Goal: Task Accomplishment & Management: Use online tool/utility

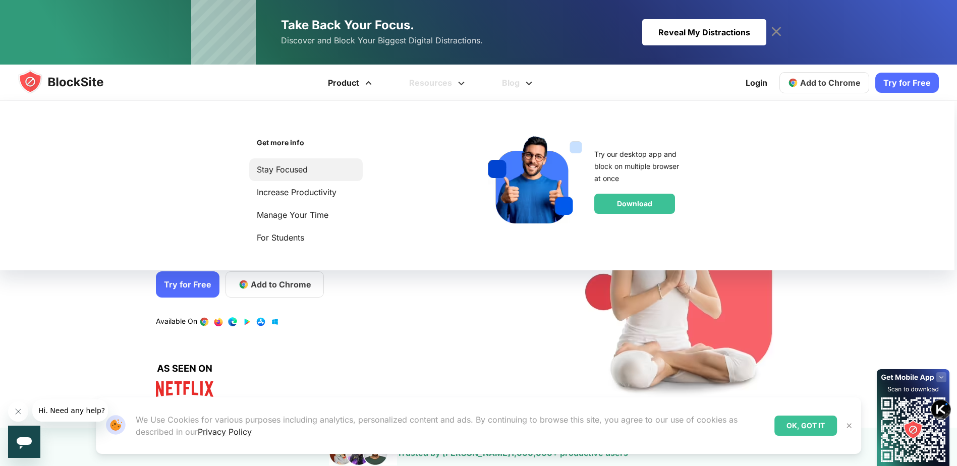
click at [282, 177] on li "Stay Focused" at bounding box center [306, 169] width 114 height 23
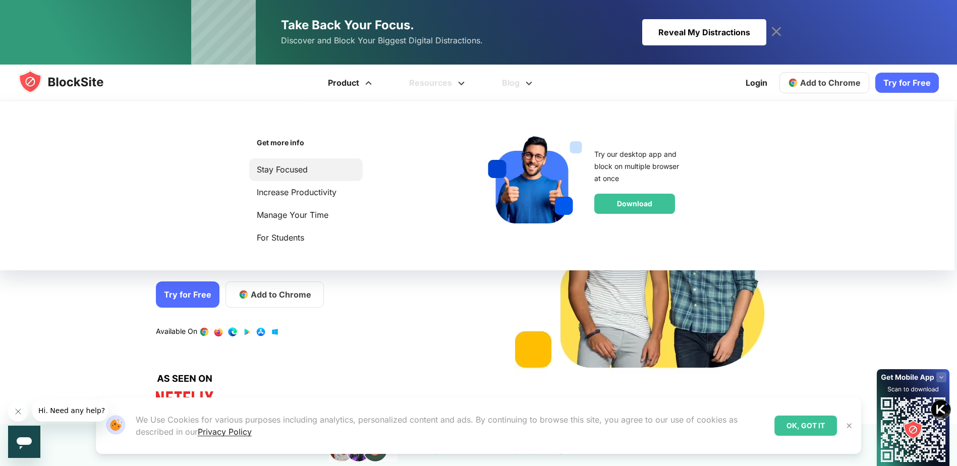
click at [284, 173] on link "Stay Focused" at bounding box center [306, 170] width 98 height 14
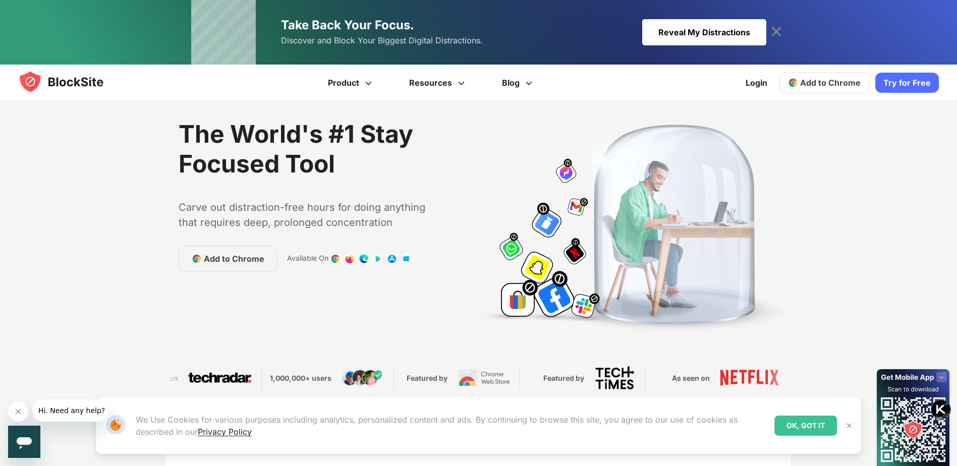
scroll to position [50, 0]
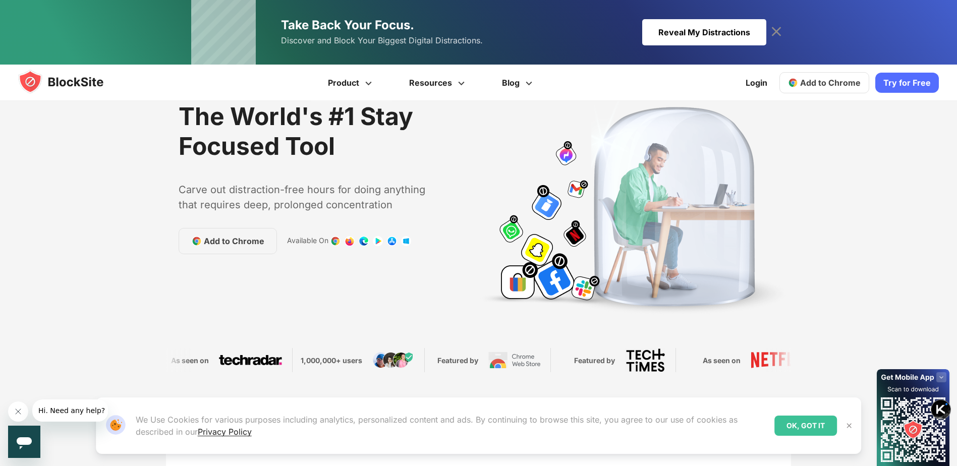
click at [407, 241] on link "1 / 1" at bounding box center [406, 241] width 10 height 10
click at [374, 243] on link "1 / 1" at bounding box center [378, 241] width 10 height 10
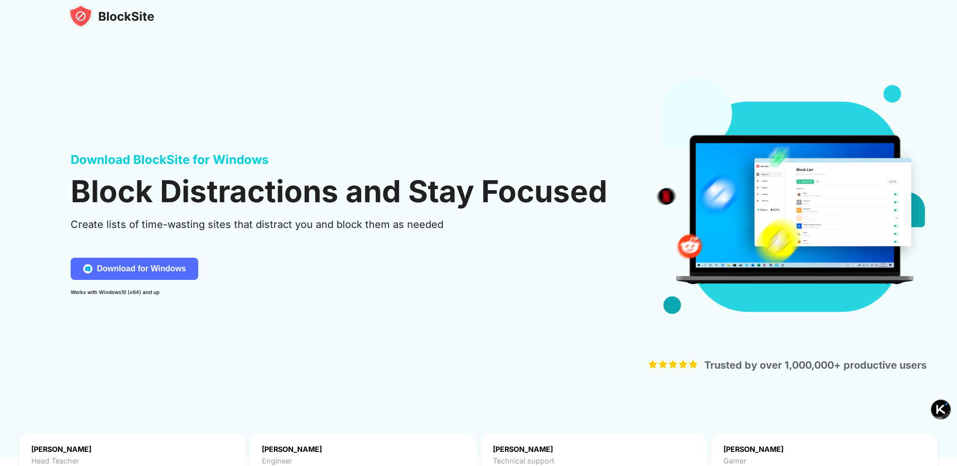
click at [733, 219] on img at bounding box center [787, 207] width 287 height 281
